Goal: Check status: Check status

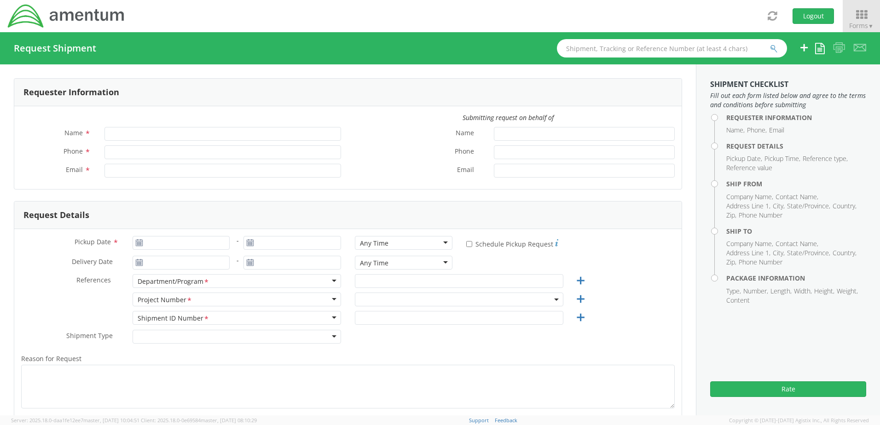
type input "[PERSON_NAME]"
type input "[PHONE_NUMBER]"
type input "[PERSON_NAME][EMAIL_ADDRESS][PERSON_NAME][DOMAIN_NAME]"
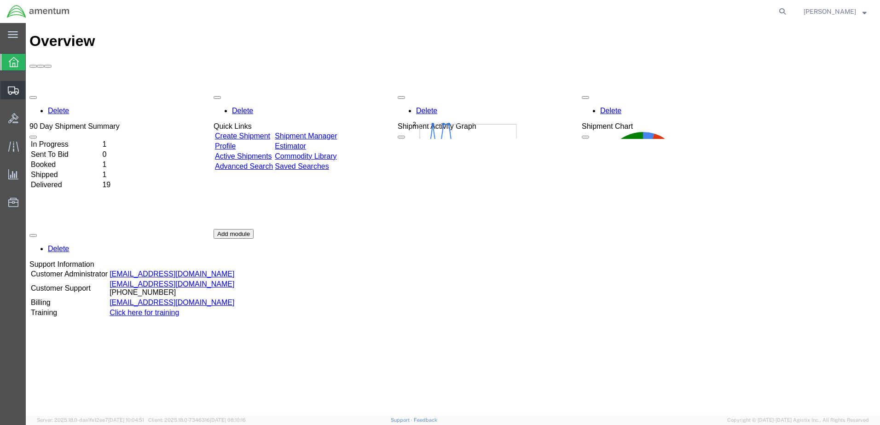
click at [32, 93] on span "Shipments" at bounding box center [28, 90] width 6 height 18
click at [0, 0] on span "Shipment Manager" at bounding box center [0, 0] width 0 height 0
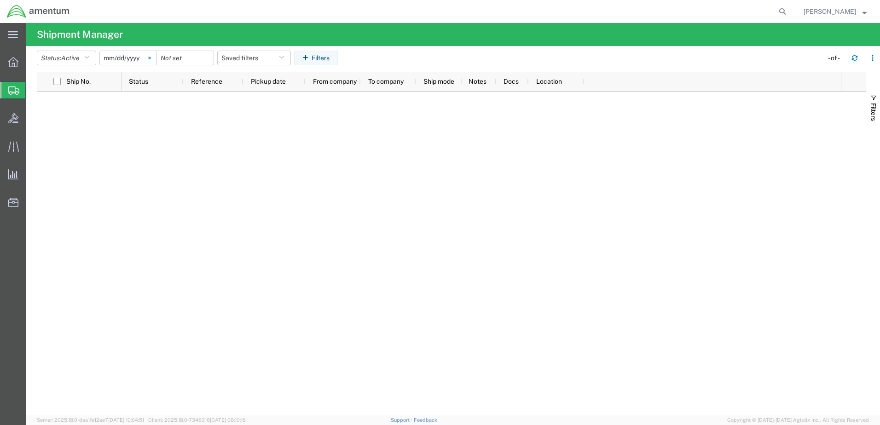
click at [151, 57] on icon at bounding box center [149, 58] width 2 height 2
click at [83, 55] on button "Status: Active" at bounding box center [66, 58] width 59 height 15
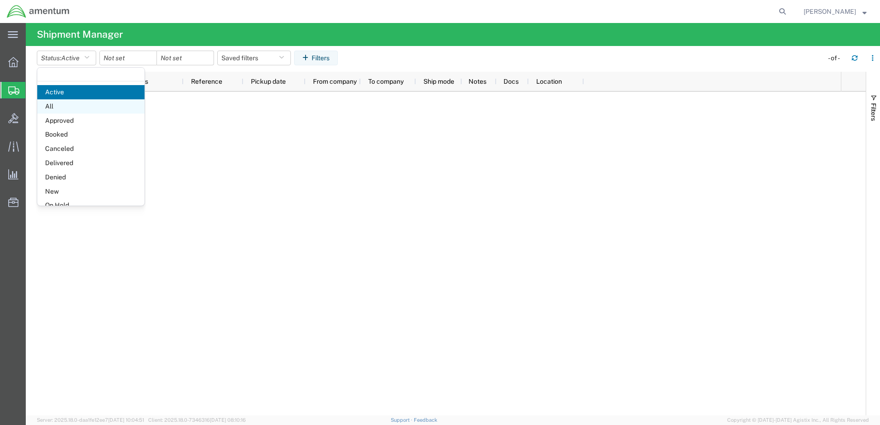
click at [52, 108] on span "All" at bounding box center [90, 106] width 107 height 14
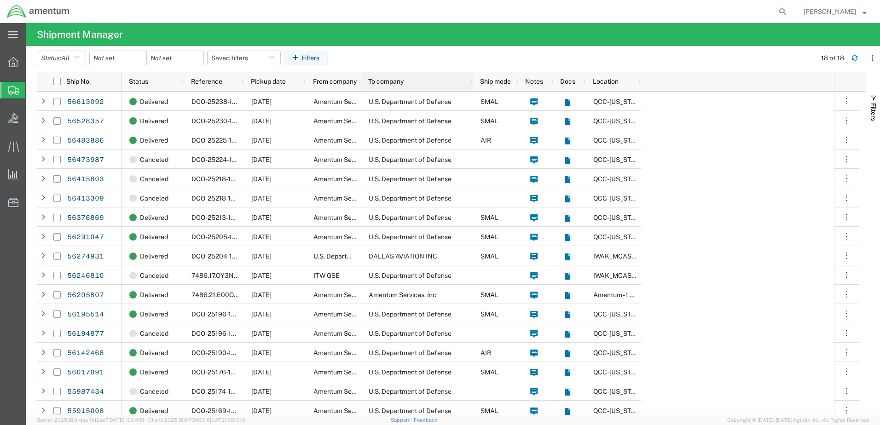
drag, startPoint x: 414, startPoint y: 83, endPoint x: 471, endPoint y: 85, distance: 56.7
click at [471, 85] on div at bounding box center [473, 81] width 4 height 19
click at [288, 81] on div "Pickup date" at bounding box center [276, 81] width 51 height 15
click at [288, 81] on span at bounding box center [289, 81] width 7 height 7
click at [13, 66] on icon at bounding box center [13, 62] width 10 height 10
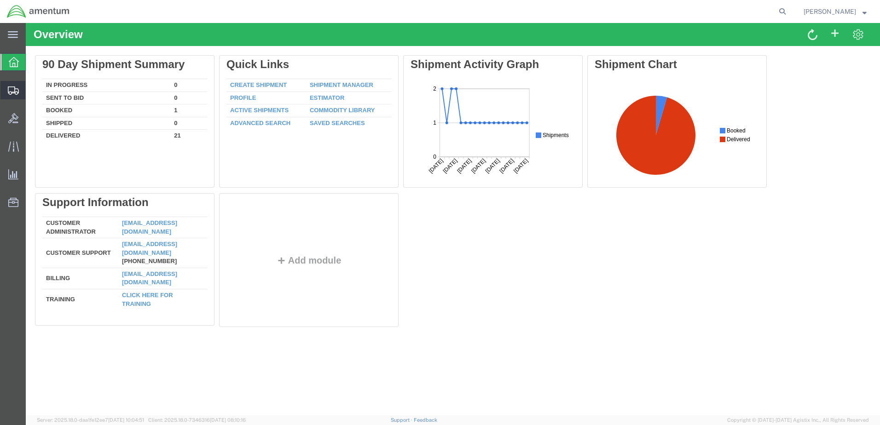
drag, startPoint x: 50, startPoint y: 104, endPoint x: 56, endPoint y: 97, distance: 9.4
click at [0, 0] on span "Shipment Manager" at bounding box center [0, 0] width 0 height 0
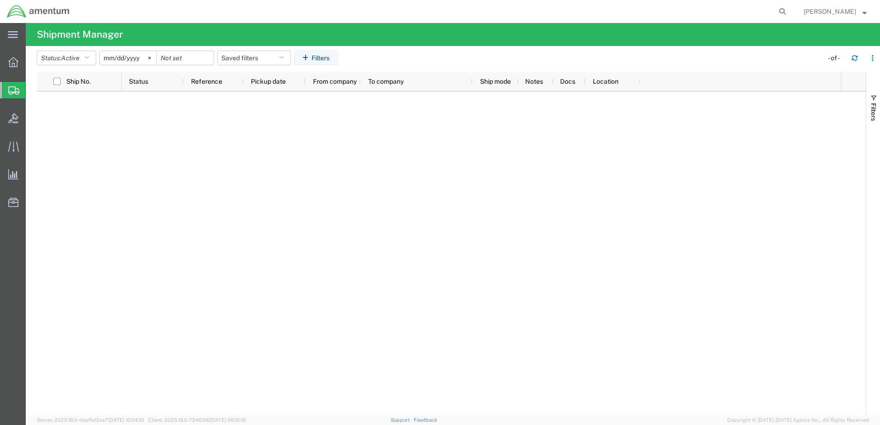
click at [759, 12] on agx-global-search at bounding box center [643, 11] width 295 height 23
click at [789, 11] on icon at bounding box center [782, 11] width 13 height 13
paste input "56246810"
type input "56246810"
click at [784, 13] on icon at bounding box center [782, 11] width 13 height 13
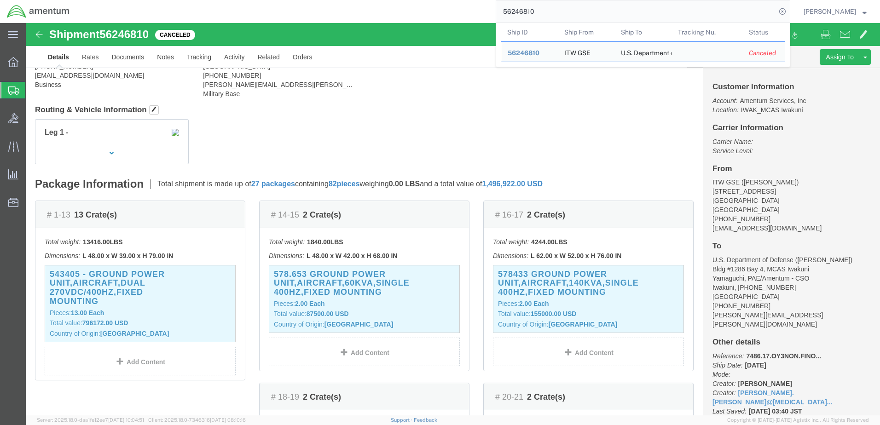
scroll to position [92, 0]
click p "Total shipment is made up of 27 packages containing 82 pieces weighing 0.00 LBS…"
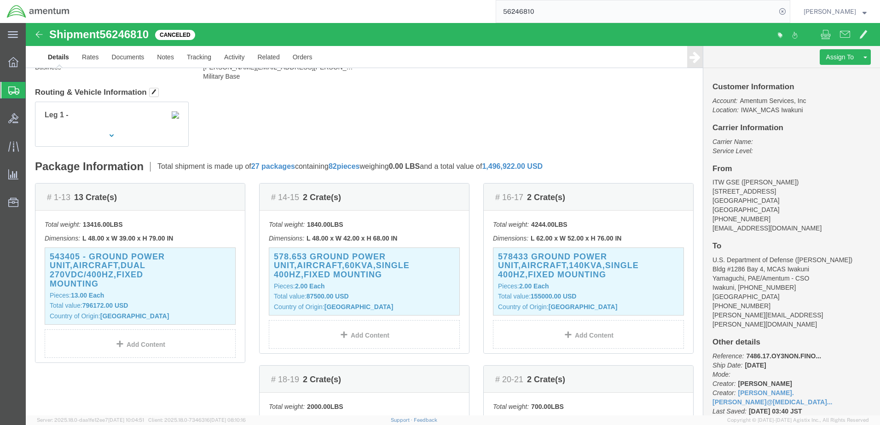
scroll to position [0, 0]
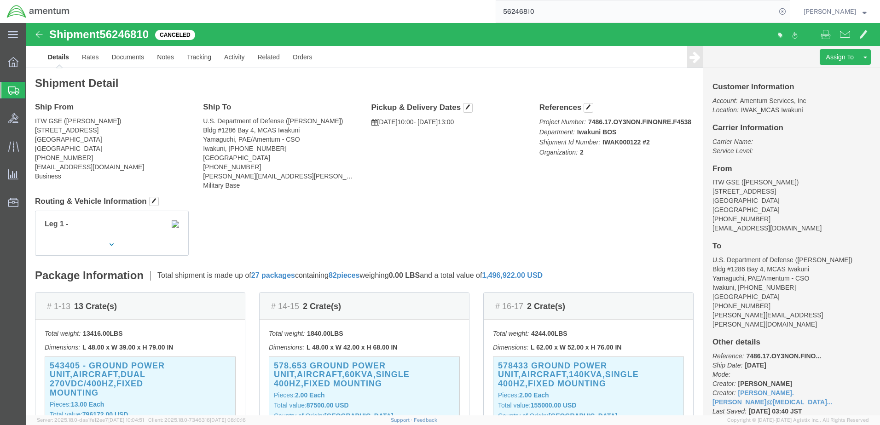
click at [0, 0] on span "Create Shipment" at bounding box center [0, 0] width 0 height 0
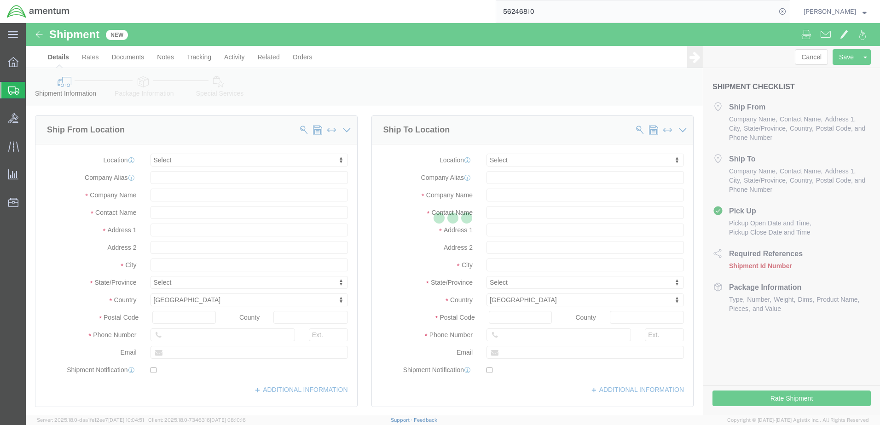
select select
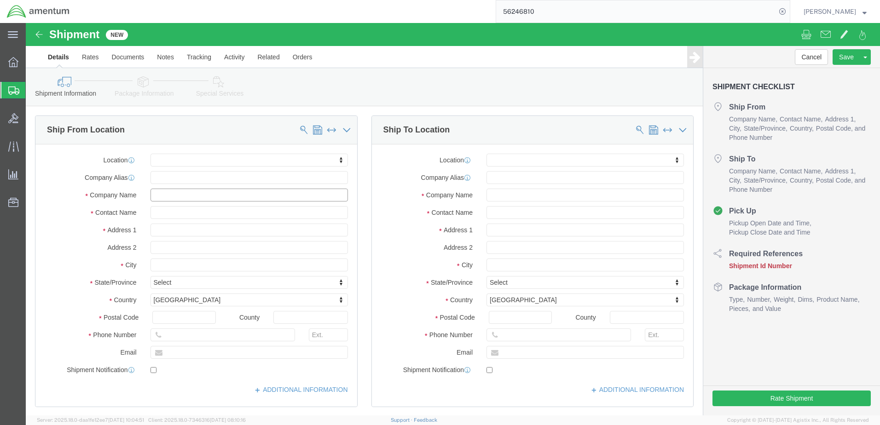
click input "text"
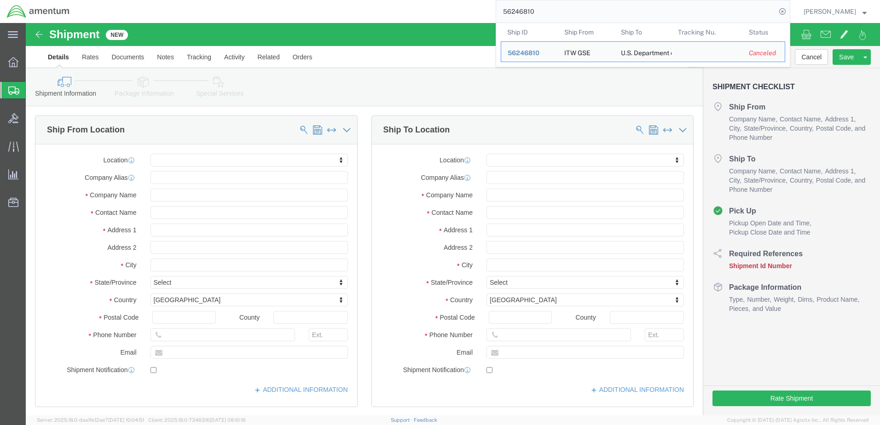
click at [703, 9] on input "56246810" at bounding box center [636, 11] width 280 height 22
click at [526, 53] on span "56246810" at bounding box center [524, 52] width 32 height 7
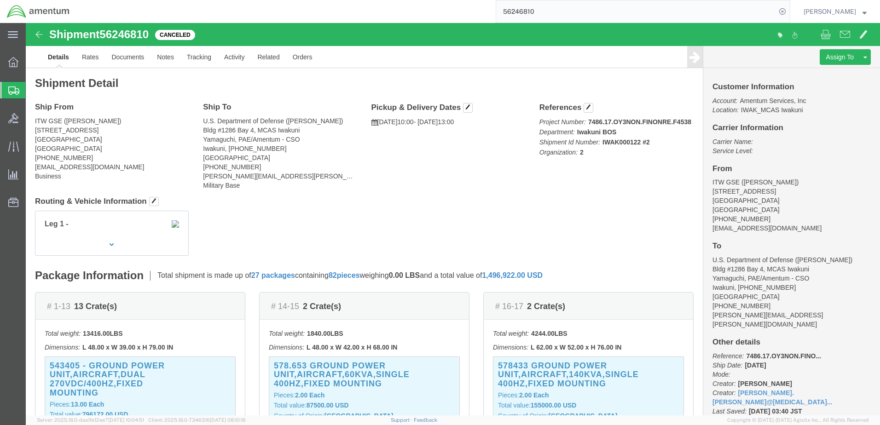
click at [525, 12] on input "56246810" at bounding box center [636, 11] width 280 height 22
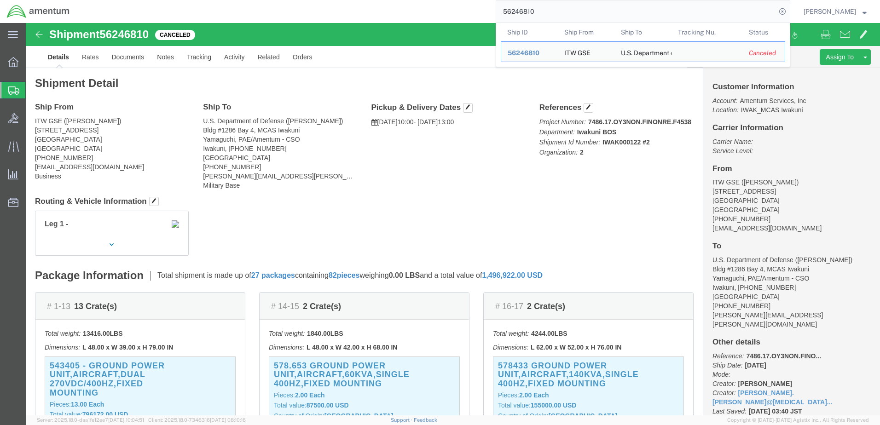
click at [525, 12] on input "56246810" at bounding box center [636, 11] width 280 height 22
paste input "39163"
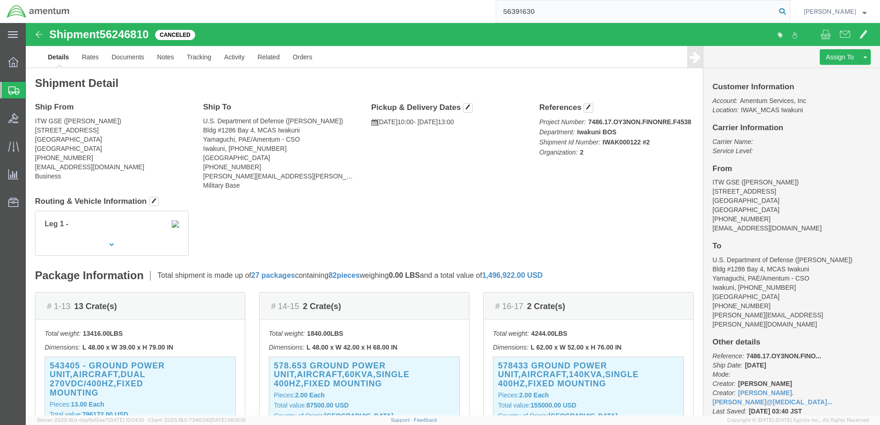
type input "56391630"
click at [786, 11] on icon at bounding box center [782, 11] width 13 height 13
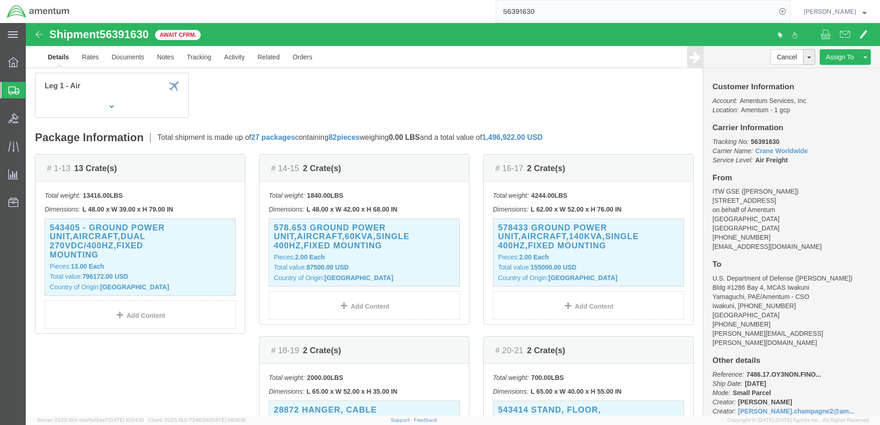
scroll to position [184, 0]
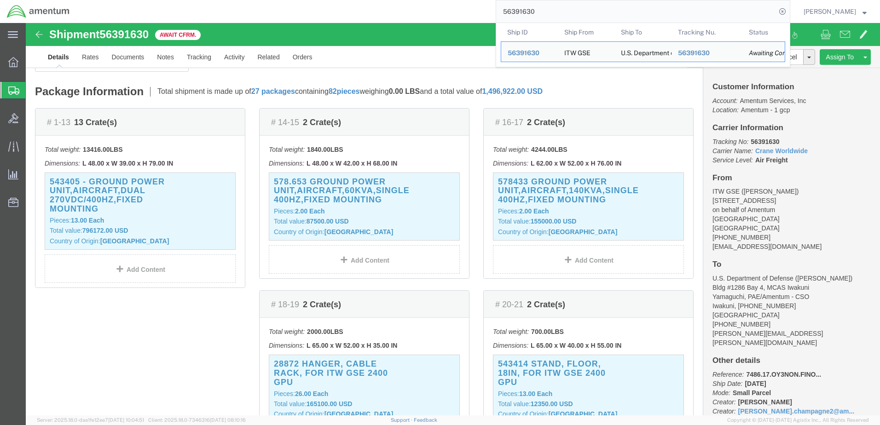
click div "# 1-13 13 Crate(s) Total weight: 13416.00 LBS Dimensions: L 48.00 x W 39.00 x H…"
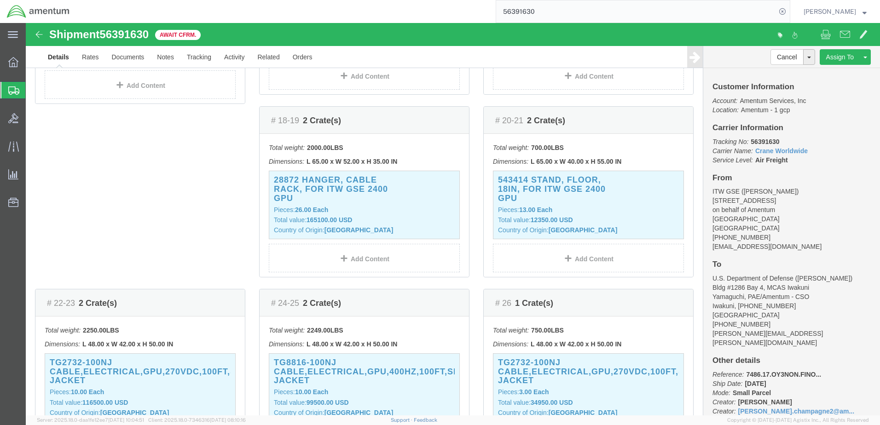
scroll to position [368, 0]
click div "# 1-13 13 Crate(s) Total weight: 13416.00 LBS Dimensions: L 48.00 x W 39.00 x H…"
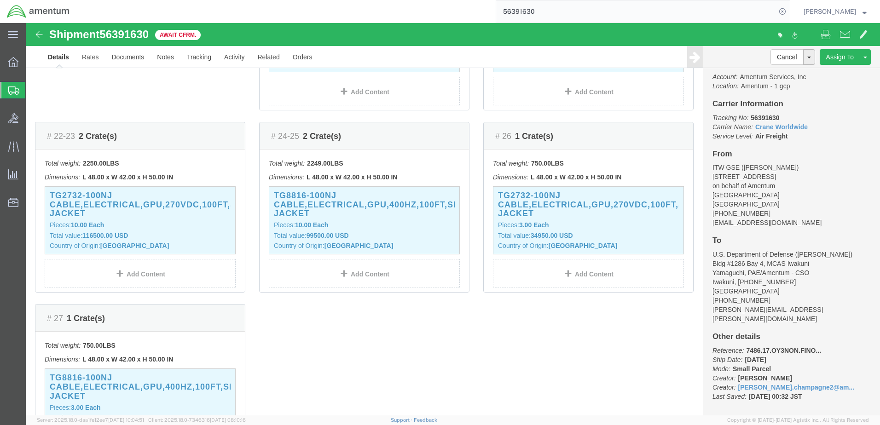
scroll to position [553, 0]
